Goal: Information Seeking & Learning: Learn about a topic

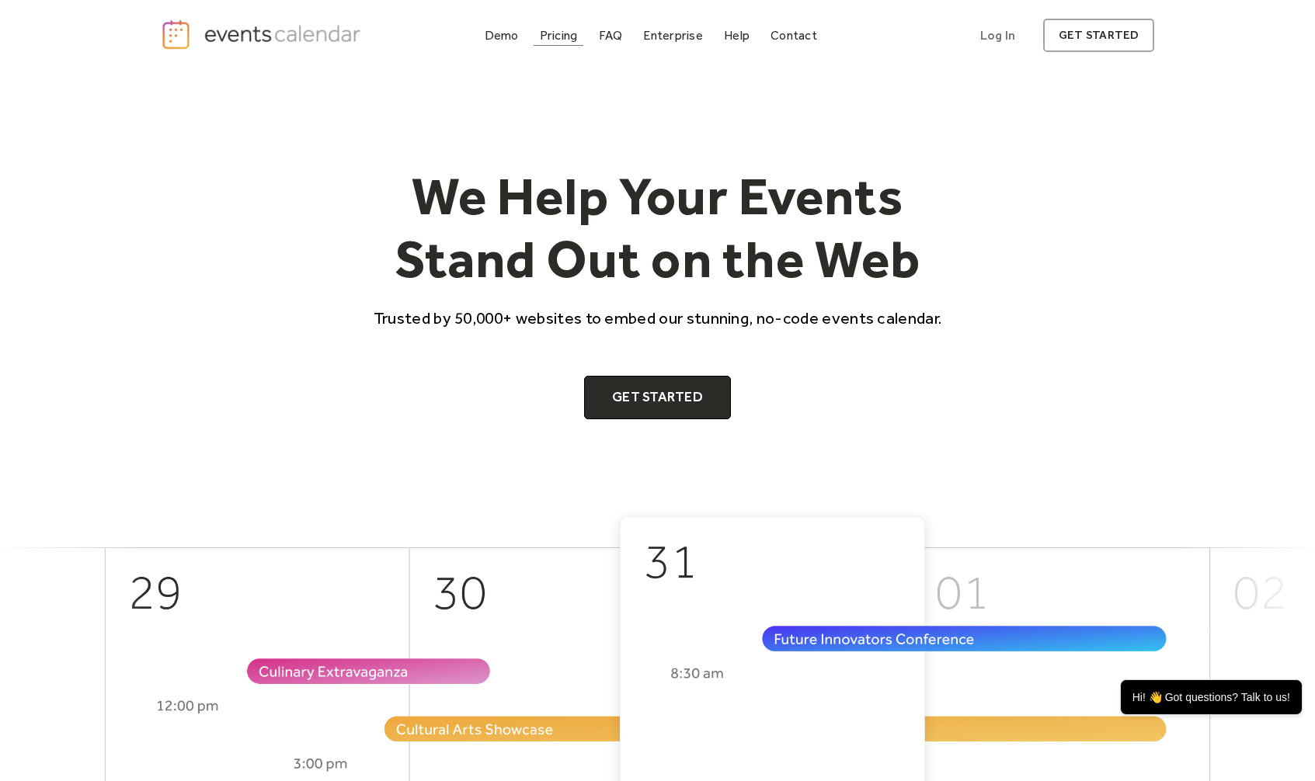
click at [562, 34] on div "Pricing" at bounding box center [559, 35] width 38 height 9
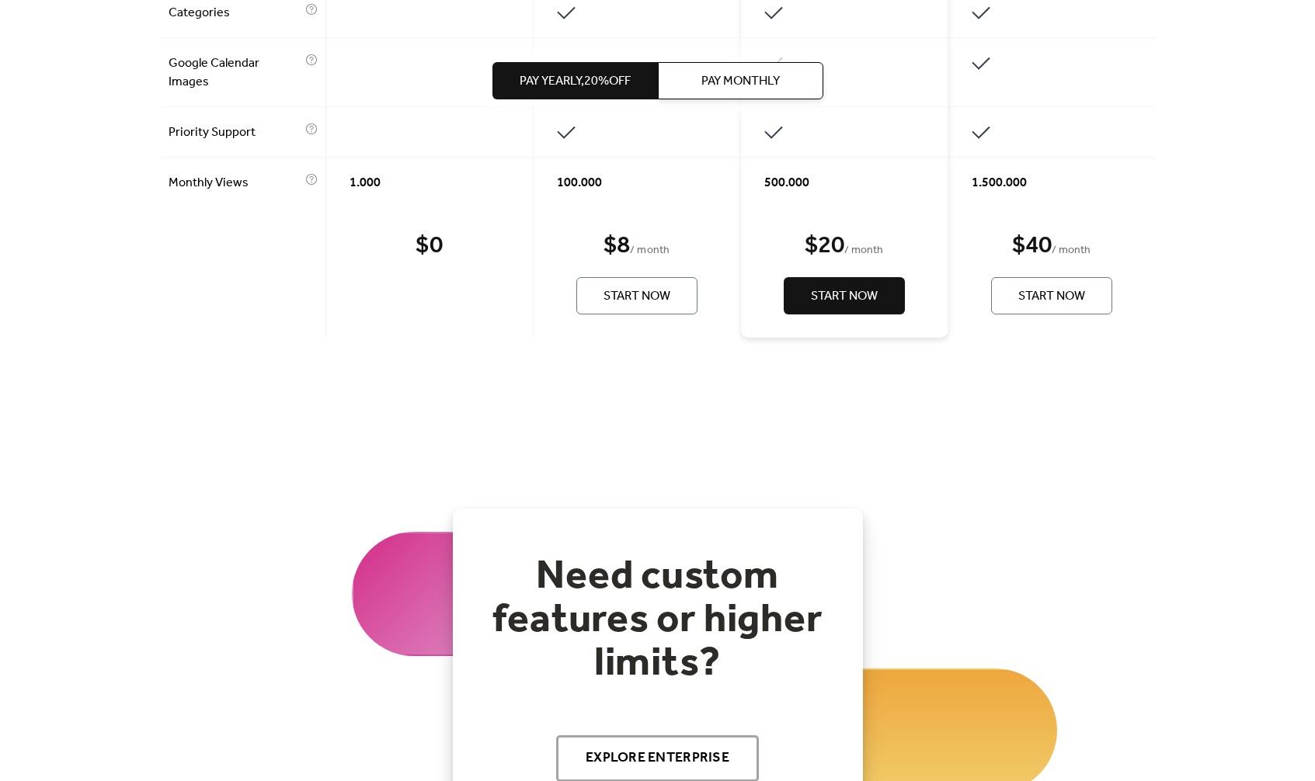
scroll to position [1253, 0]
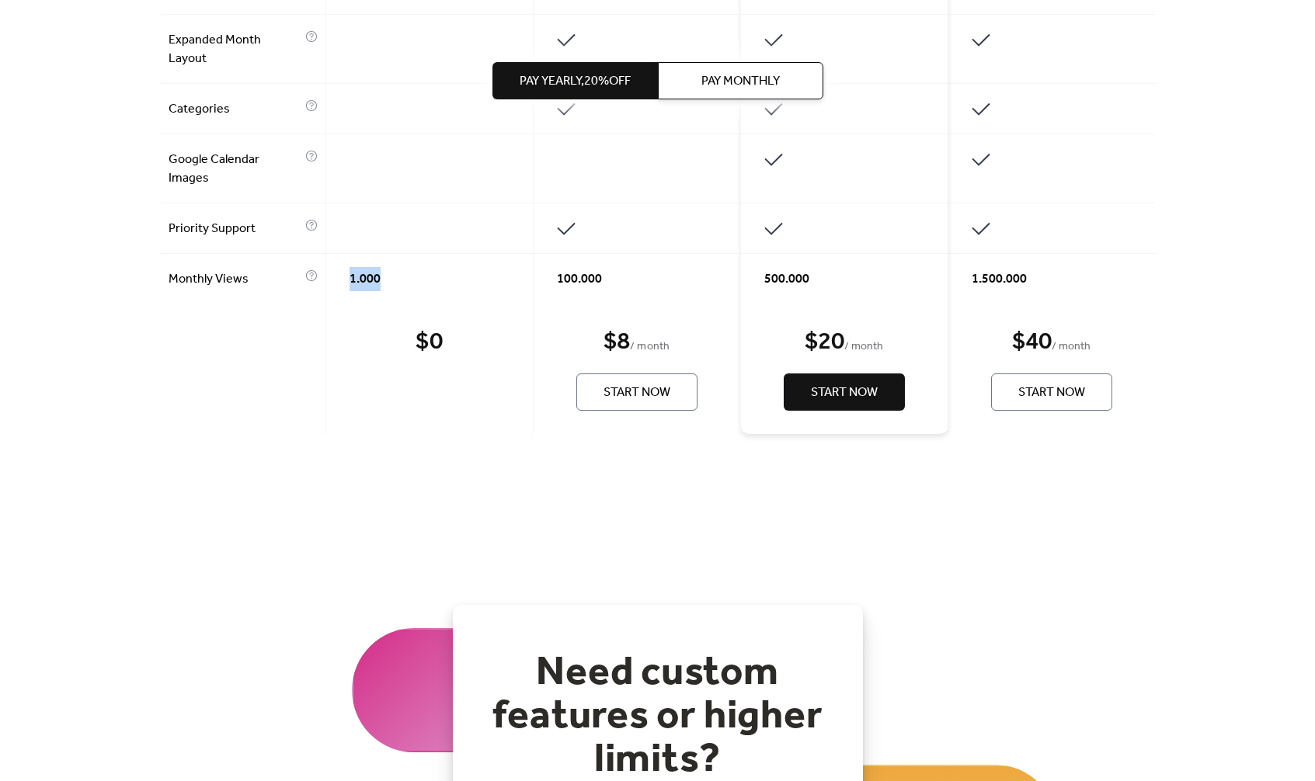
drag, startPoint x: 327, startPoint y: 272, endPoint x: 391, endPoint y: 280, distance: 64.9
click at [391, 280] on div "1.000" at bounding box center [429, 279] width 207 height 50
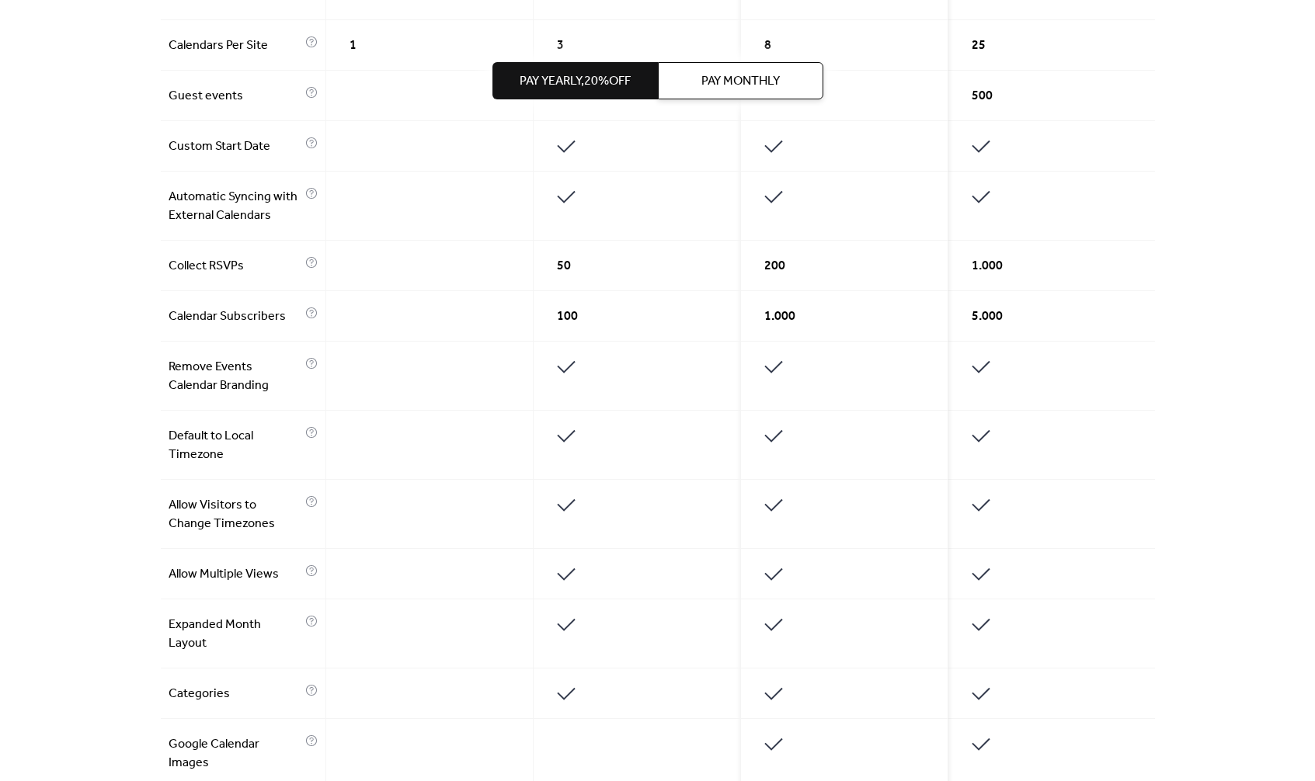
scroll to position [280, 0]
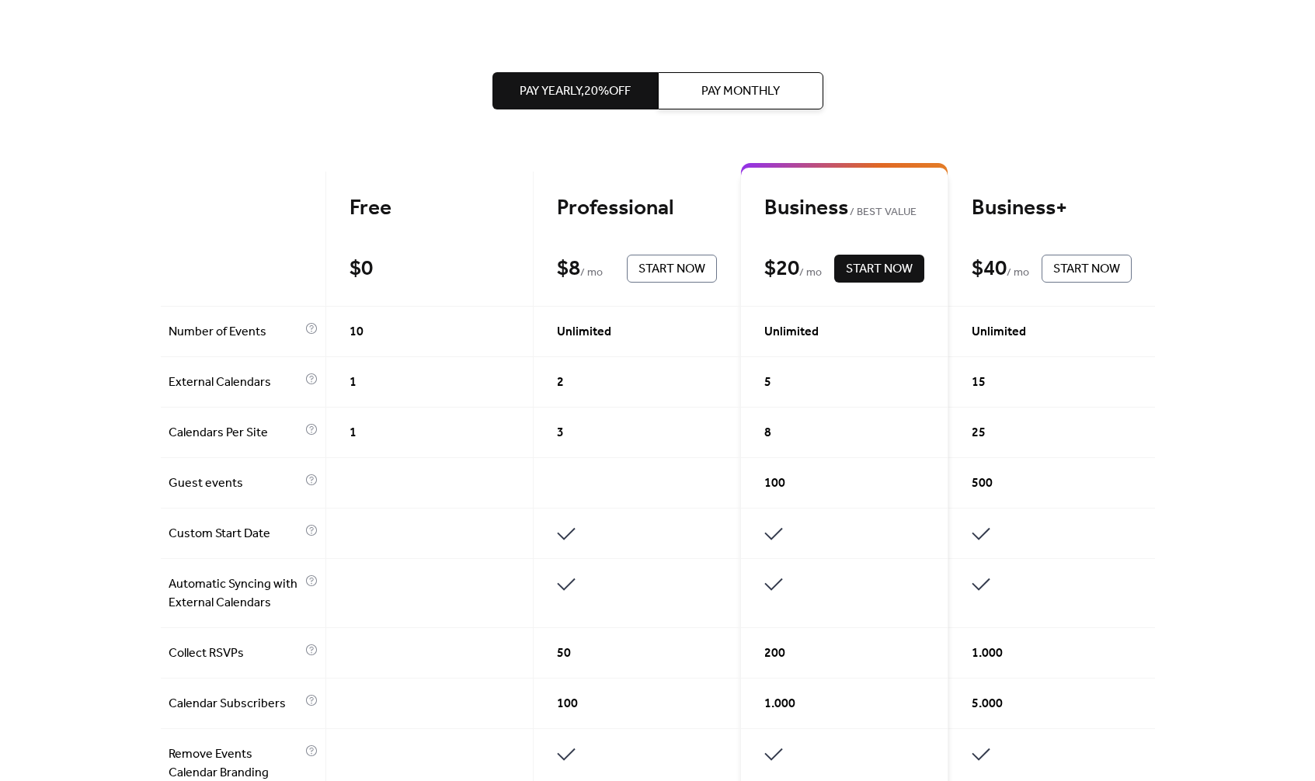
click at [356, 310] on div "10" at bounding box center [429, 332] width 207 height 50
